Goal: Task Accomplishment & Management: Manage account settings

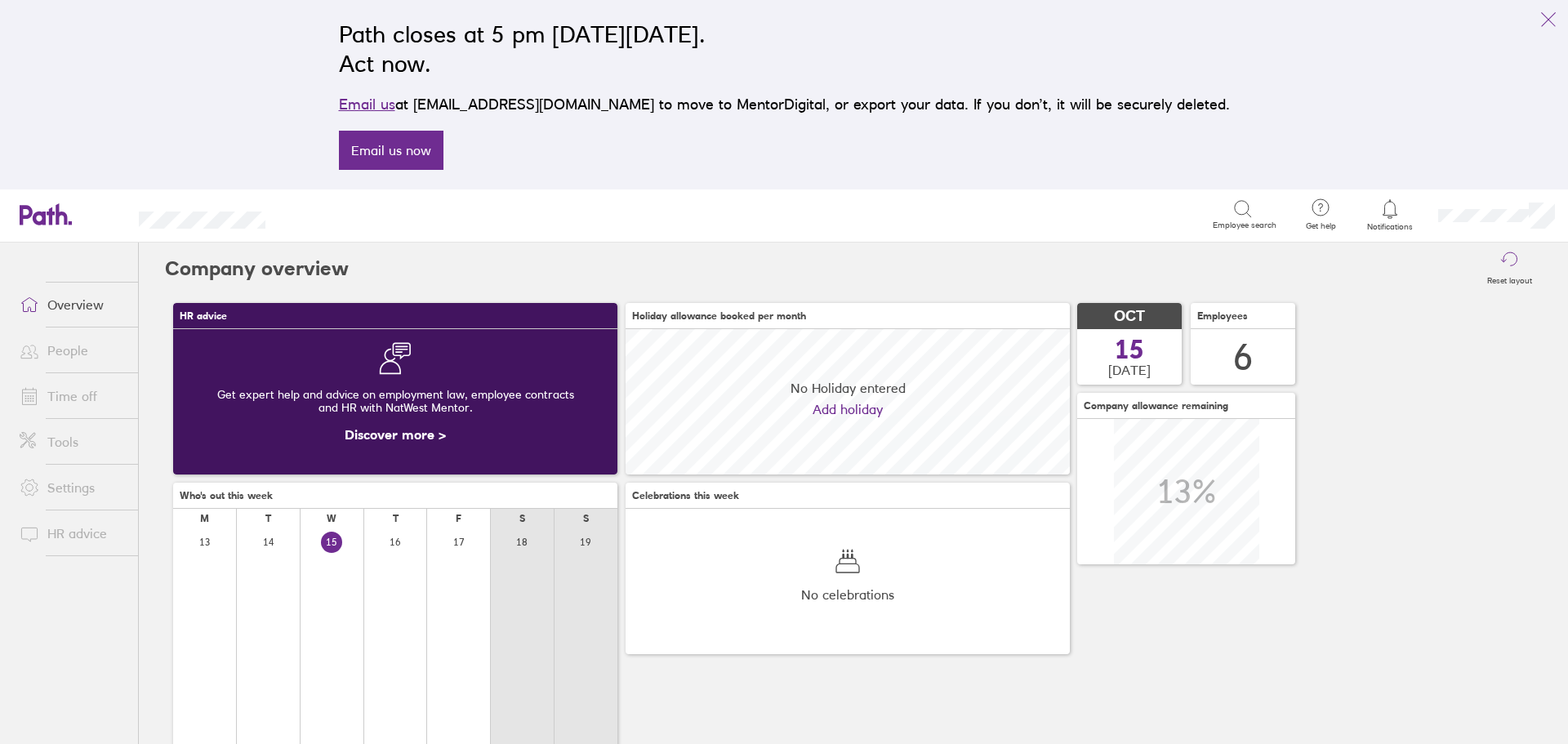
scroll to position [146, 444]
click at [1395, 211] on icon at bounding box center [1390, 210] width 20 height 20
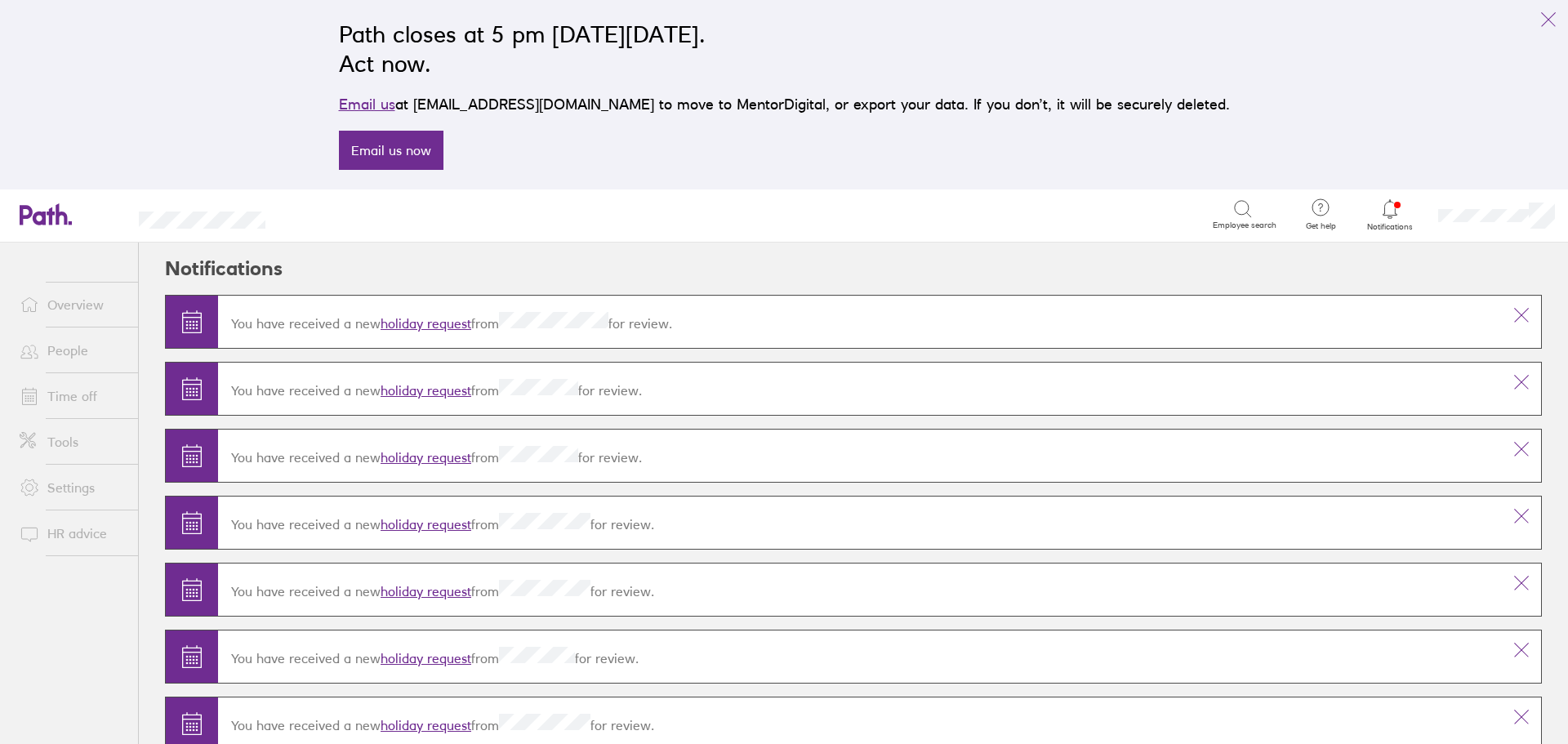
click at [410, 320] on link "holiday request" at bounding box center [425, 324] width 91 height 16
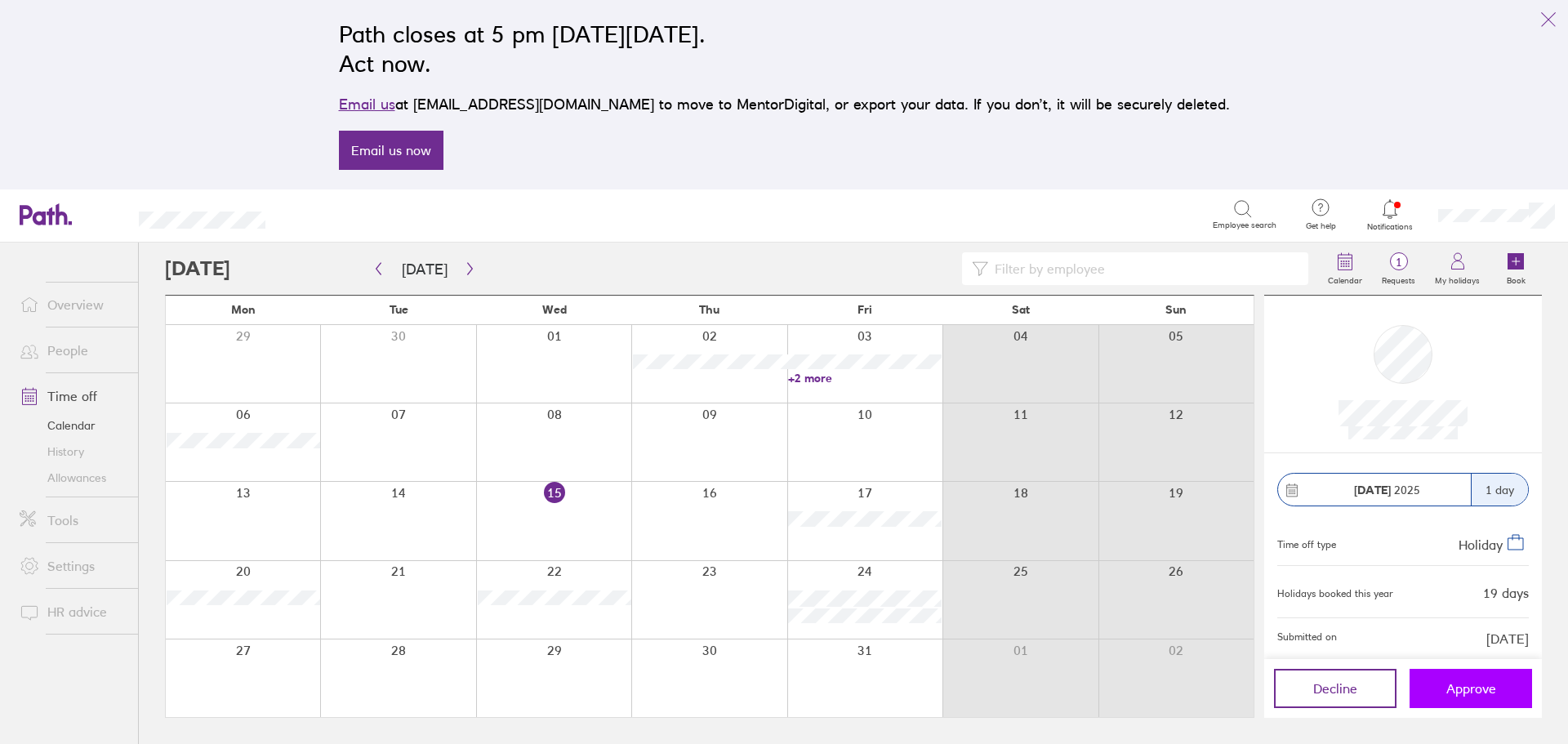
click at [1480, 684] on span "Approve" at bounding box center [1471, 688] width 50 height 15
